Goal: Check status: Check status

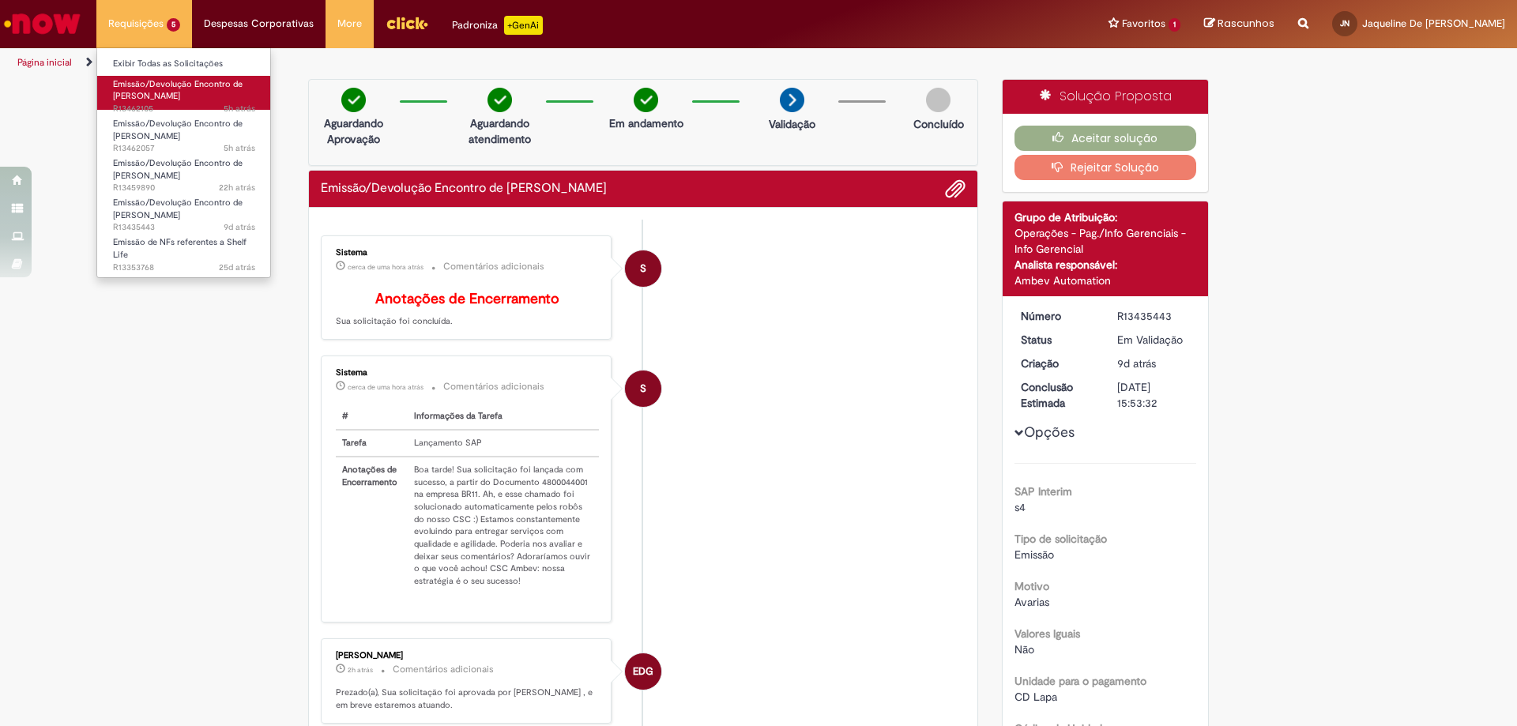
click at [158, 85] on span "Emissão/Devolução Encontro de [PERSON_NAME]" at bounding box center [178, 90] width 130 height 24
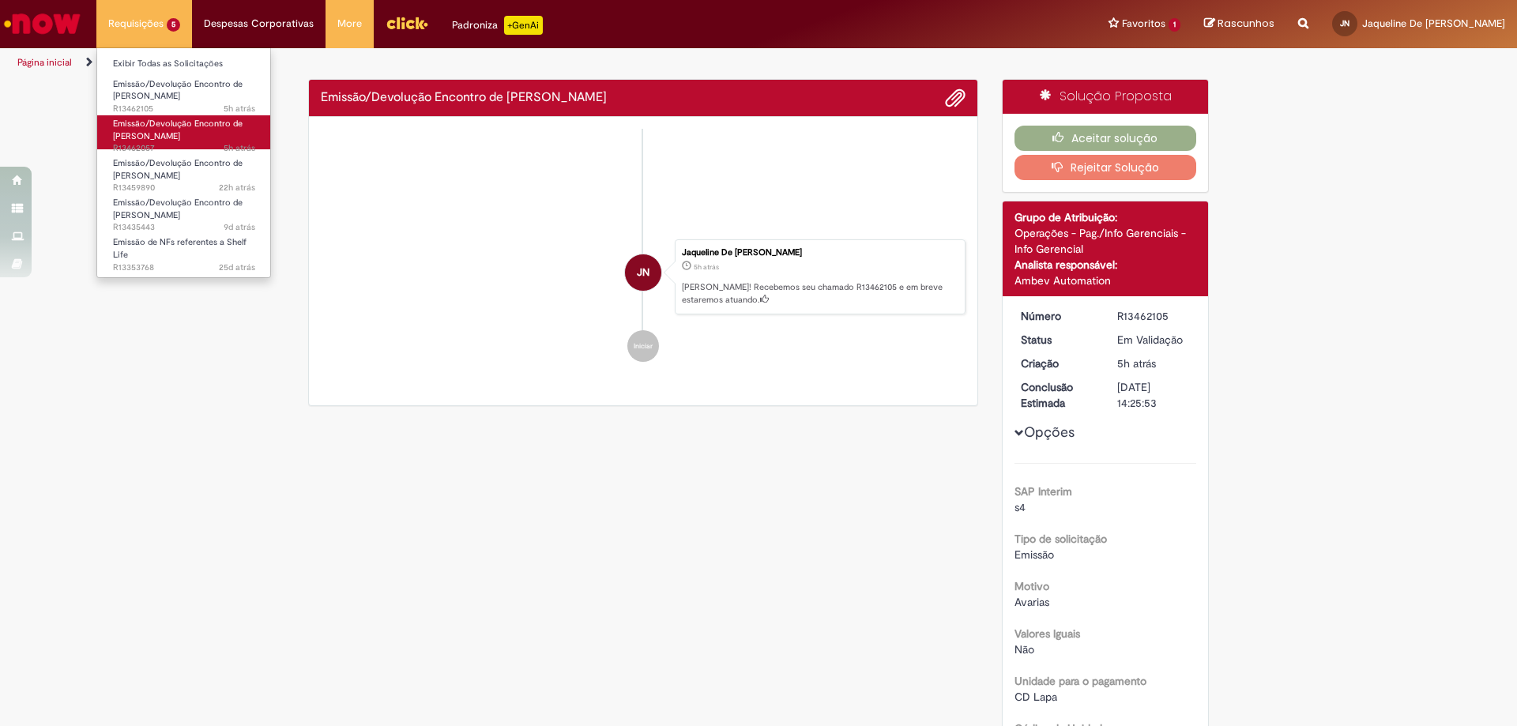
click at [183, 123] on span "Emissão/Devolução Encontro de [PERSON_NAME]" at bounding box center [178, 130] width 130 height 24
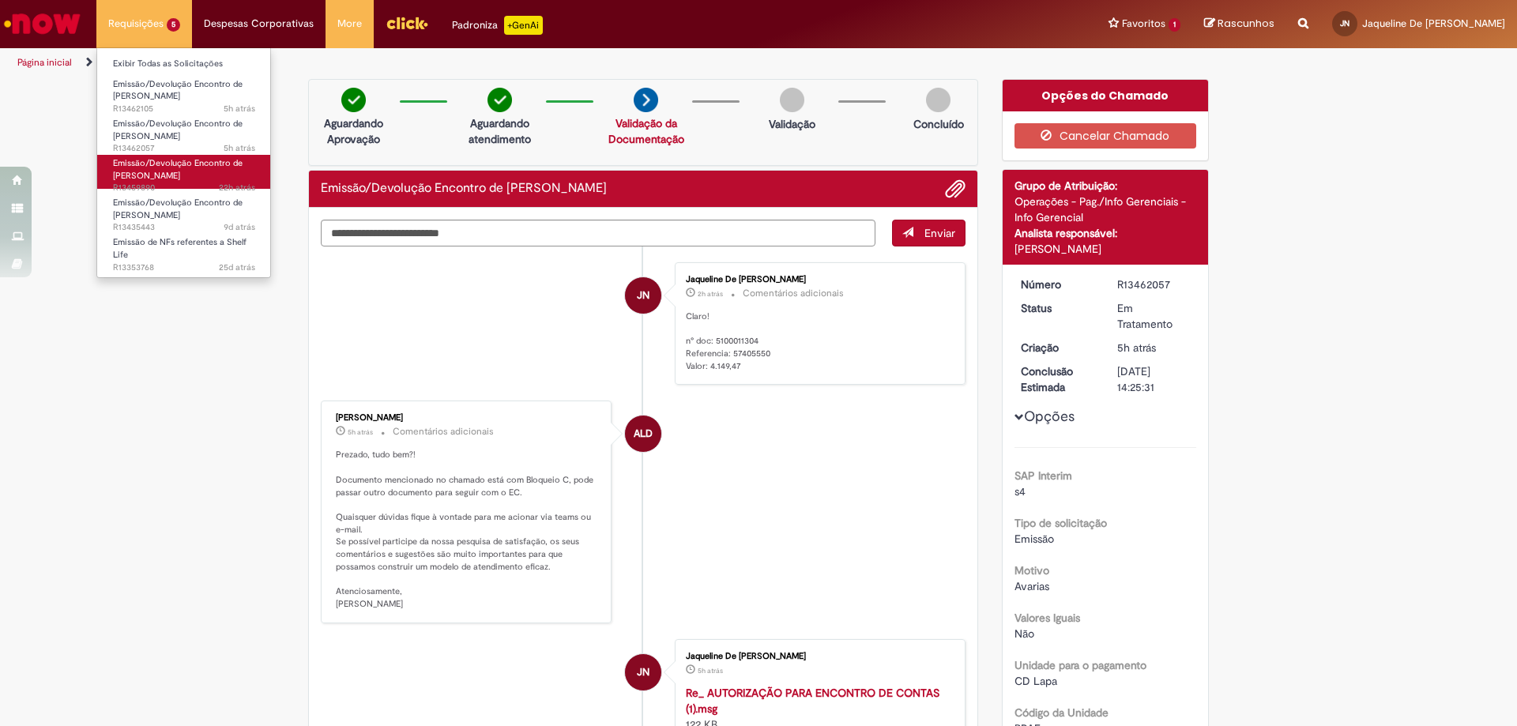
click at [172, 174] on span "Emissão/Devolução Encontro de [PERSON_NAME]" at bounding box center [178, 169] width 130 height 24
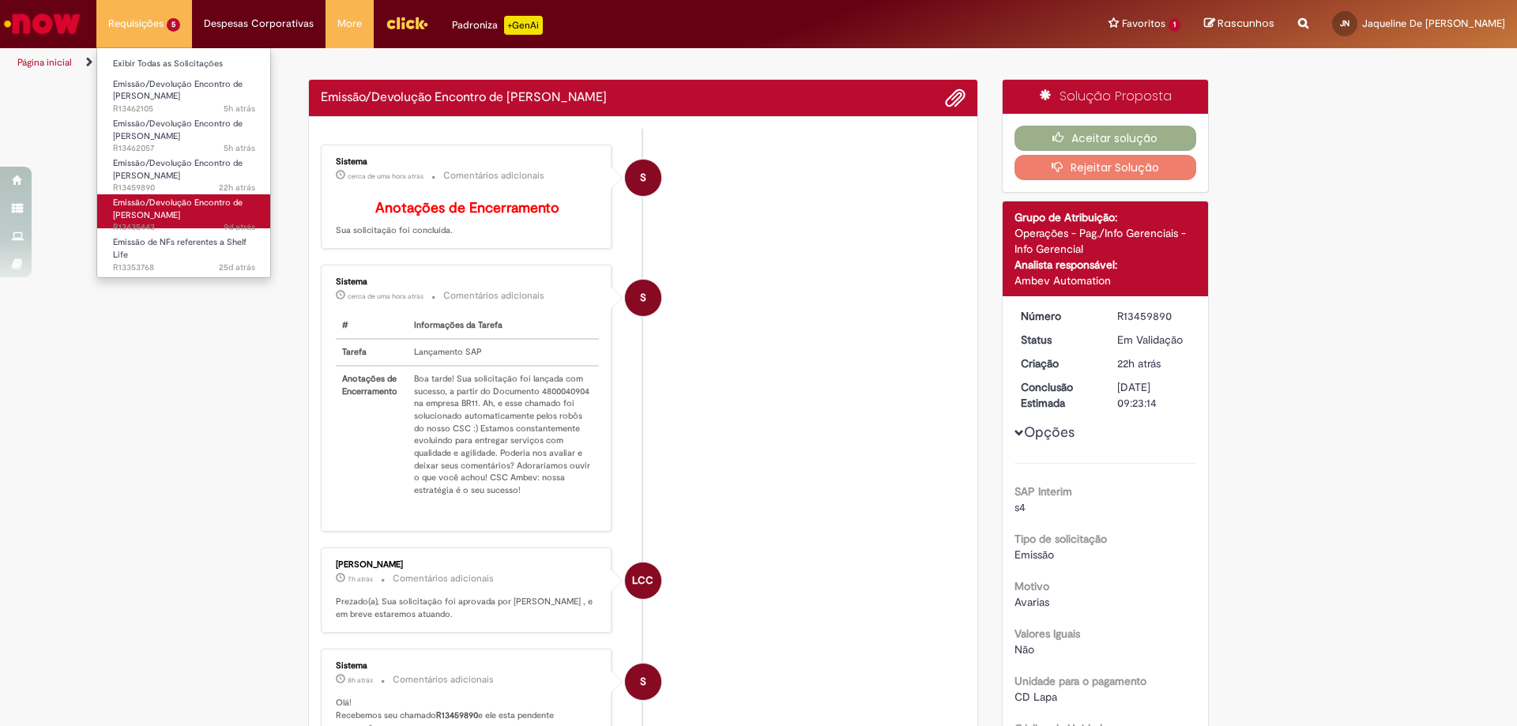
click at [191, 206] on span "Emissão/Devolução Encontro de [PERSON_NAME]" at bounding box center [178, 209] width 130 height 24
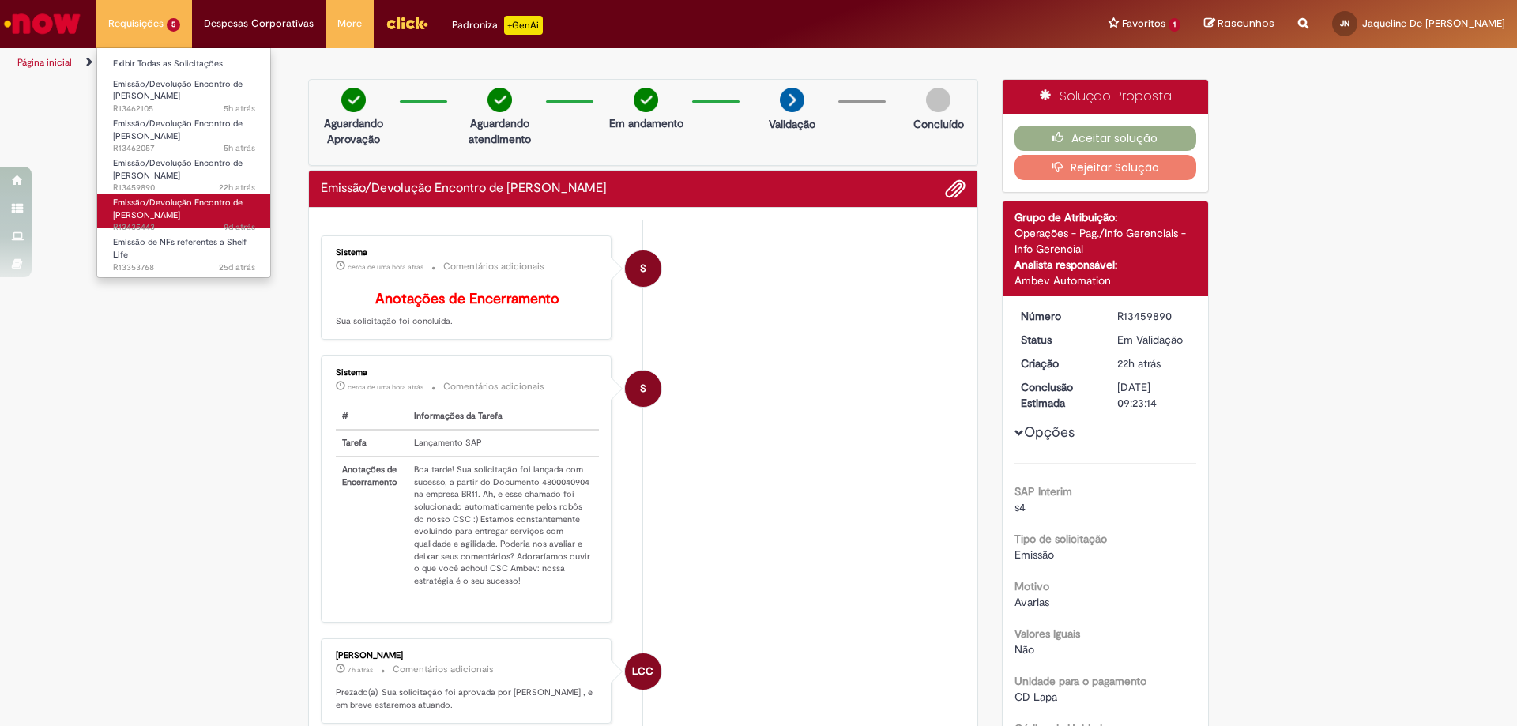
click at [198, 216] on link "Emissão/Devolução Encontro de Contas Fornecedor 9d atrás 9 dias atrás R13435443" at bounding box center [184, 211] width 174 height 34
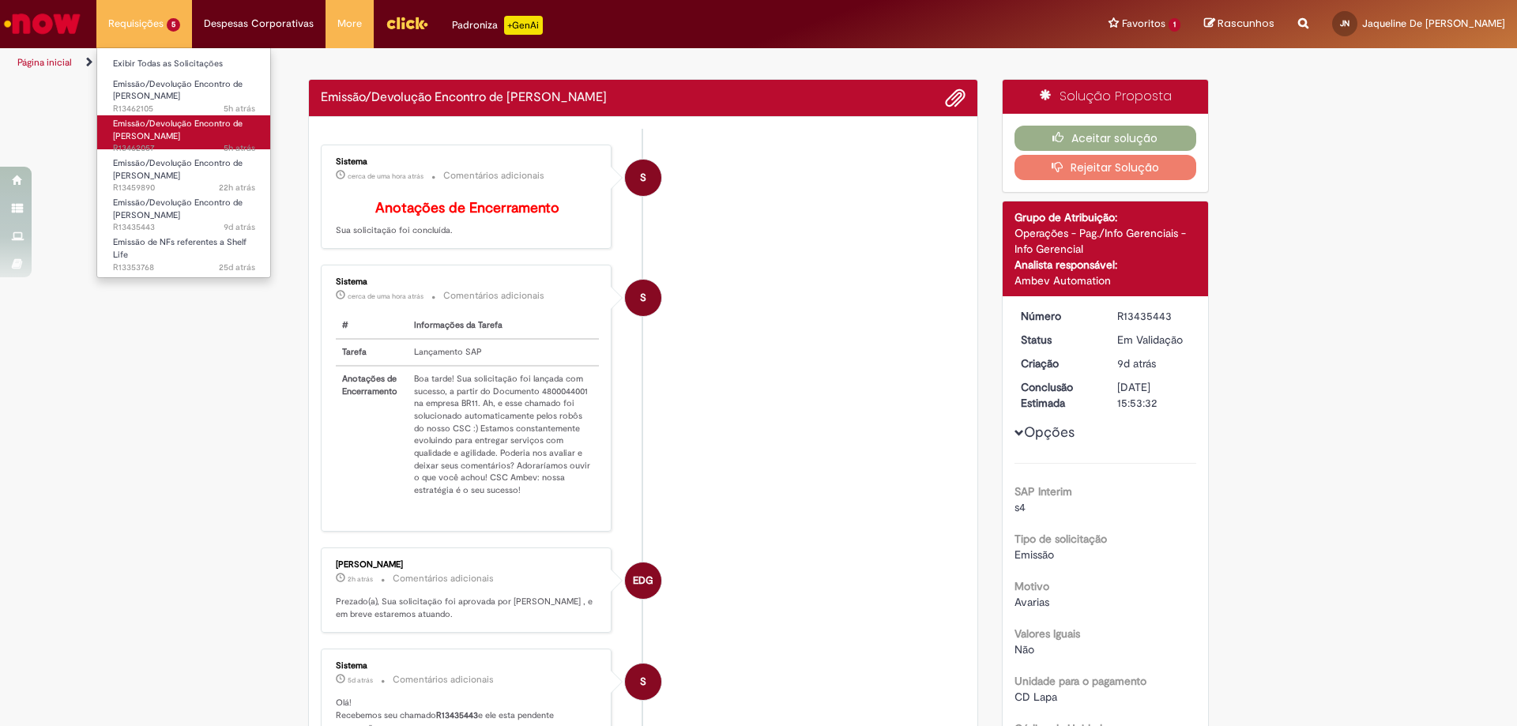
click at [161, 141] on span "Emissão/Devolução Encontro de [PERSON_NAME]" at bounding box center [178, 130] width 130 height 24
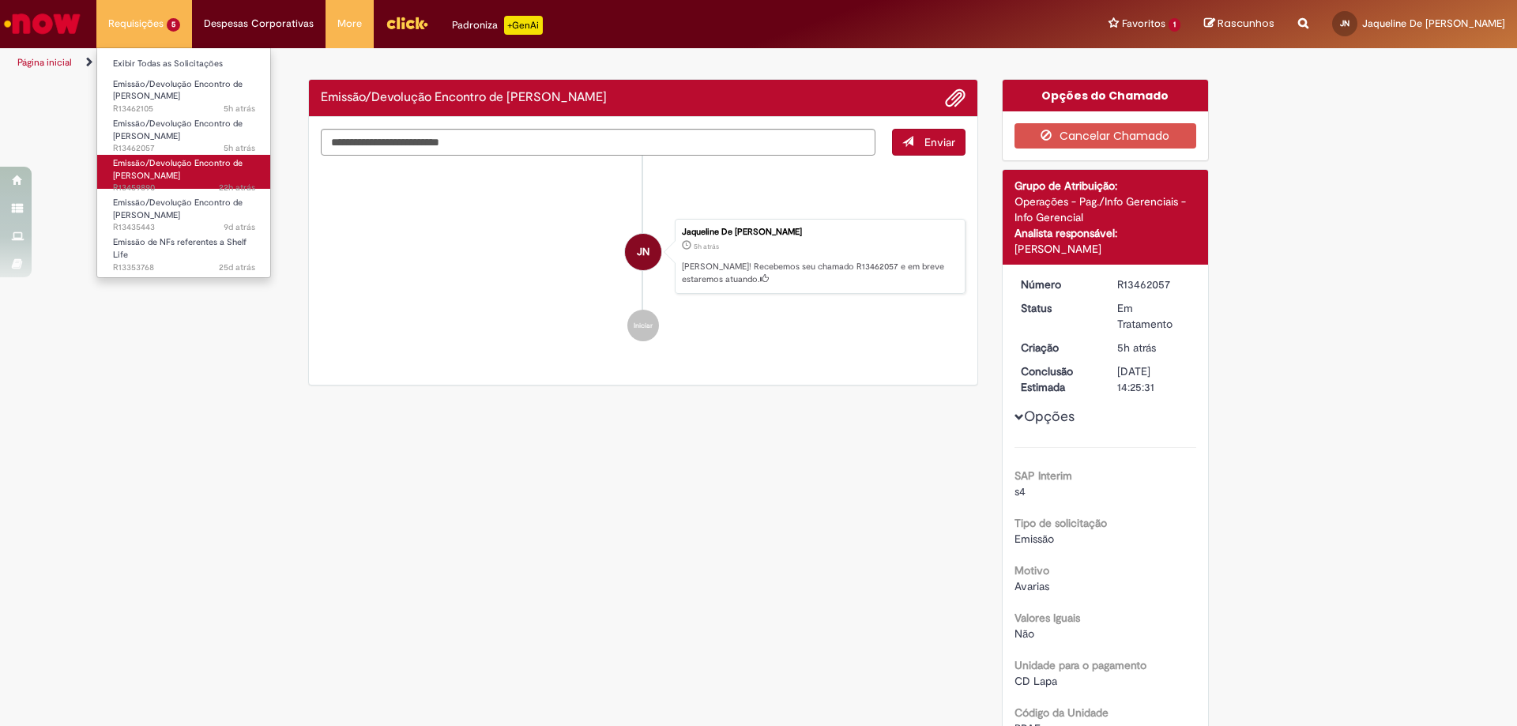
click at [188, 170] on link "Emissão/Devolução Encontro de Contas Fornecedor 22h atrás 22 horas atrás R13459…" at bounding box center [184, 172] width 174 height 34
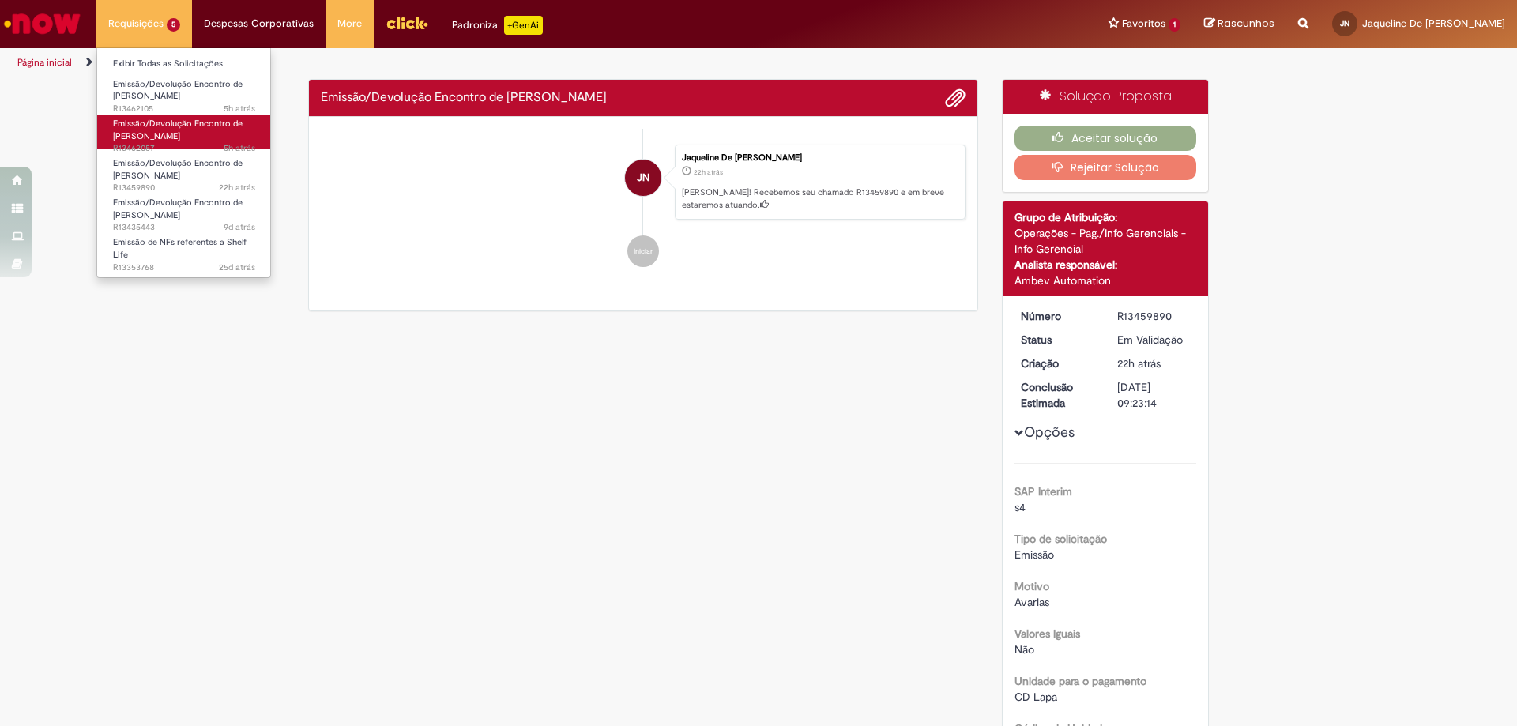
click at [190, 136] on link "Emissão/Devolução Encontro de Contas Fornecedor 5h atrás 5 horas atrás R13462057" at bounding box center [184, 132] width 174 height 34
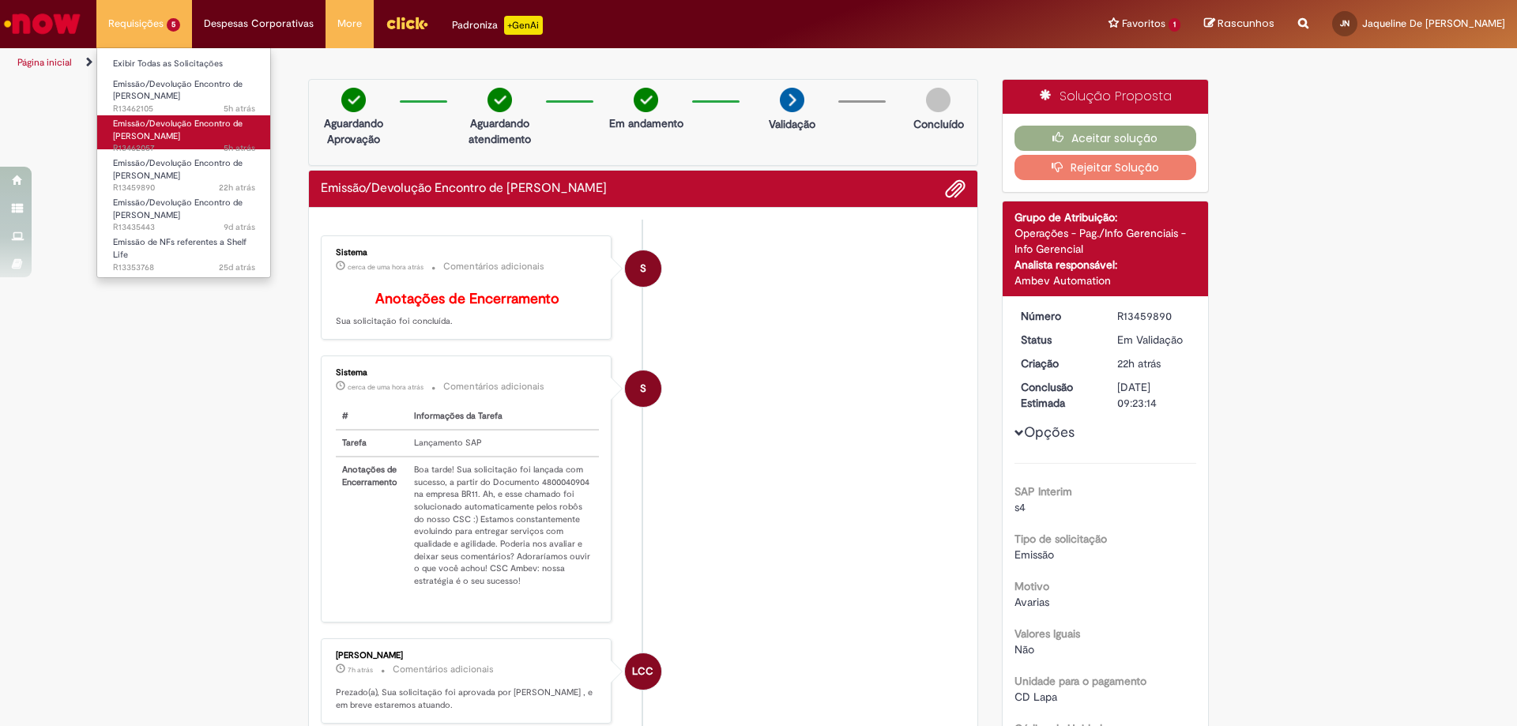
click at [190, 137] on link "Emissão/Devolução Encontro de Contas Fornecedor 5h atrás 5 horas atrás R13462057" at bounding box center [184, 132] width 174 height 34
